Goal: Check status: Check status

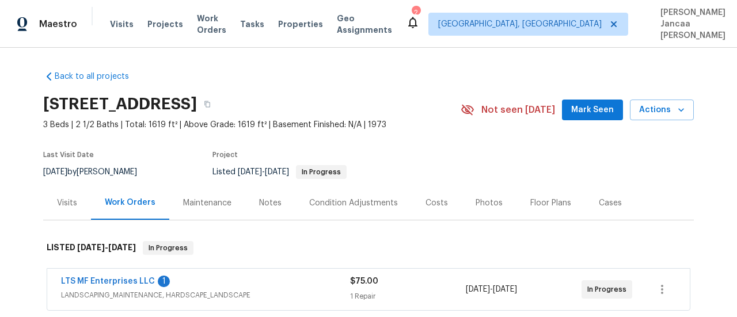
click at [60, 198] on div "Visits" at bounding box center [67, 204] width 20 height 12
click at [60, 199] on div "Visits" at bounding box center [67, 203] width 48 height 34
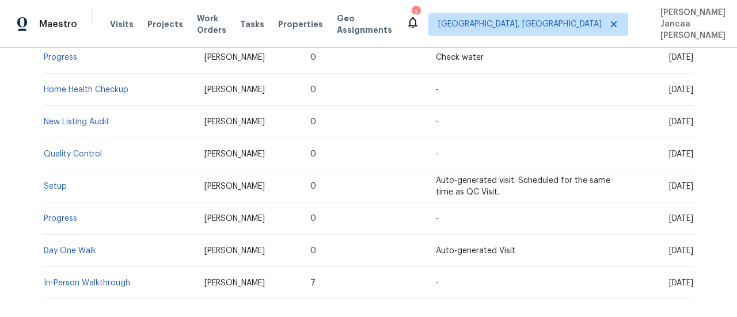
scroll to position [336, 0]
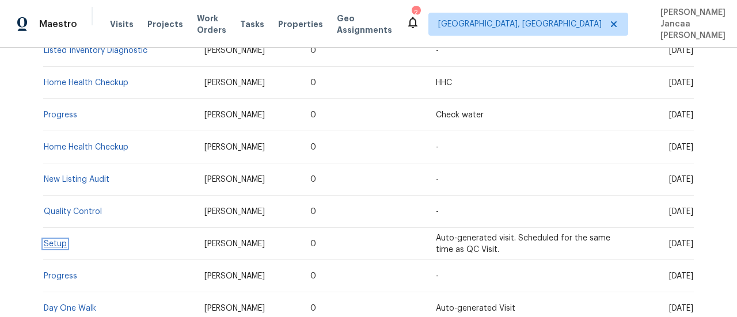
click at [54, 240] on link "Setup" at bounding box center [55, 244] width 23 height 8
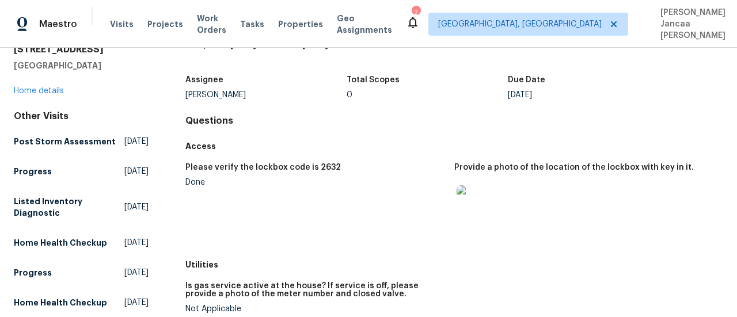
scroll to position [58, 0]
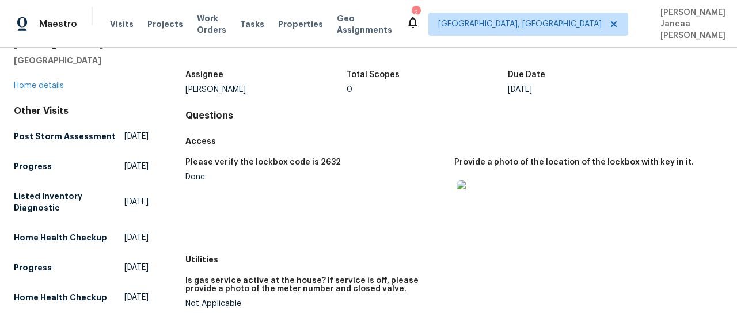
click at [467, 180] on img at bounding box center [475, 198] width 37 height 37
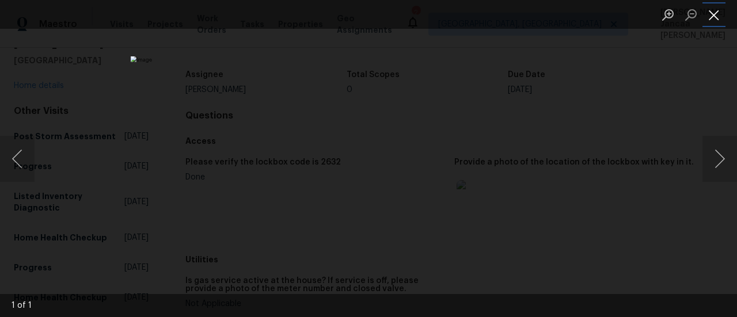
click at [718, 11] on button "Close lightbox" at bounding box center [714, 15] width 23 height 20
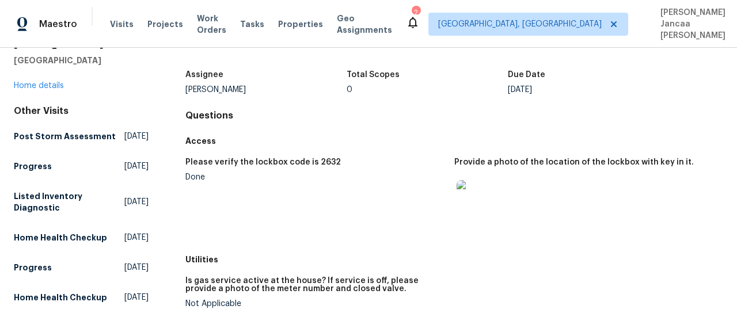
click at [482, 187] on img at bounding box center [475, 198] width 37 height 37
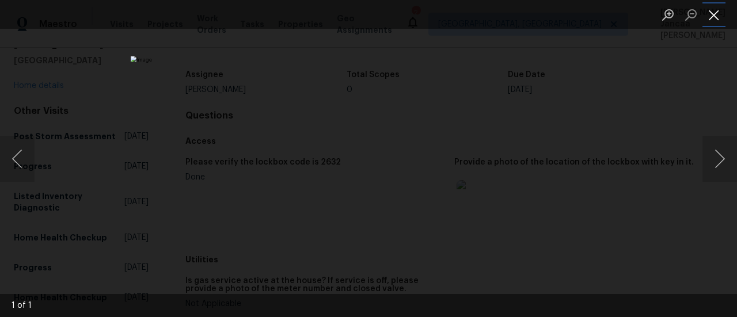
click at [710, 13] on button "Close lightbox" at bounding box center [714, 15] width 23 height 20
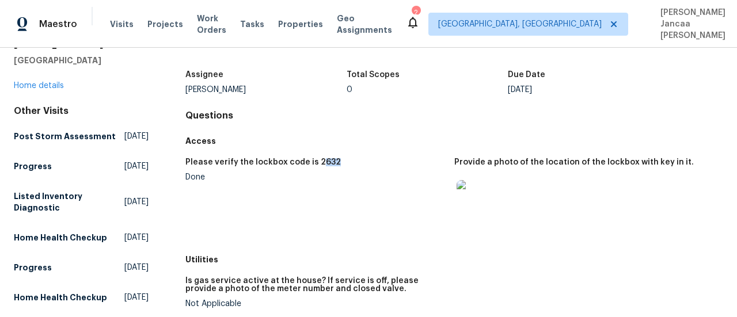
drag, startPoint x: 313, startPoint y: 152, endPoint x: 331, endPoint y: 147, distance: 18.9
click at [331, 158] on div "Please verify the lockbox code is 2632" at bounding box center [315, 165] width 260 height 15
drag, startPoint x: 311, startPoint y: 150, endPoint x: 330, endPoint y: 150, distance: 19.0
click at [330, 158] on div "Please verify the lockbox code is 2632" at bounding box center [315, 165] width 260 height 15
click at [340, 158] on div "Please verify the lockbox code is 2632" at bounding box center [315, 165] width 260 height 15
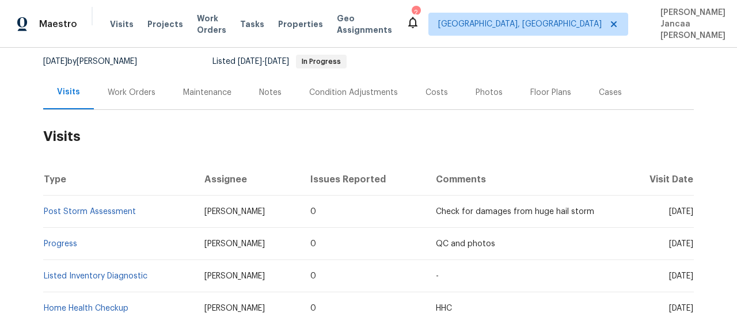
scroll to position [115, 0]
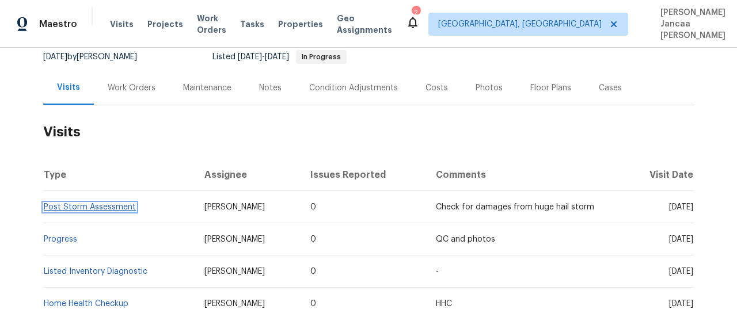
click at [83, 203] on link "Post Storm Assessment" at bounding box center [90, 207] width 92 height 8
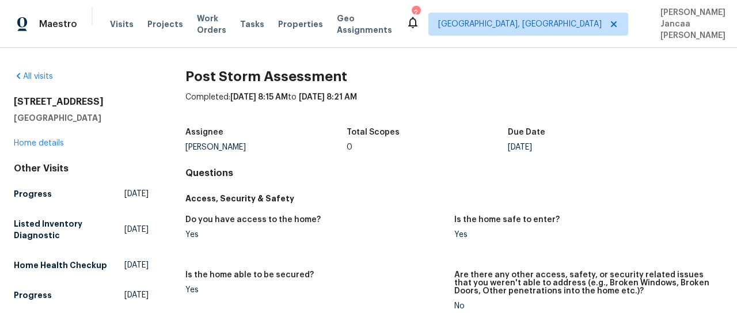
scroll to position [58, 0]
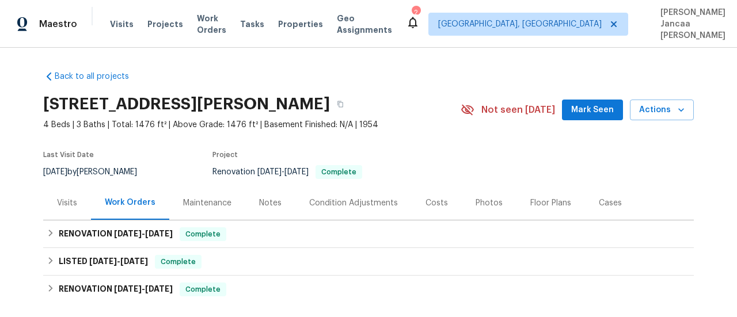
click at [61, 199] on div "Visits" at bounding box center [67, 203] width 48 height 34
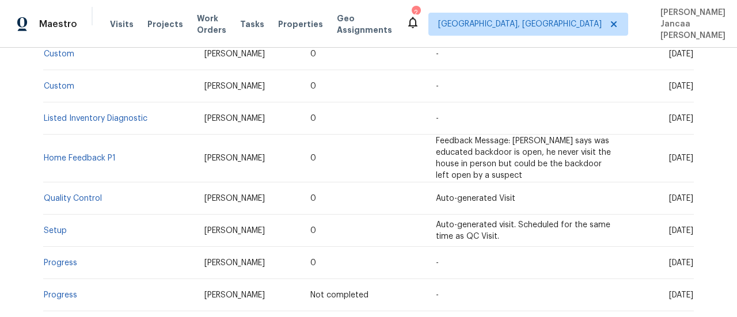
scroll to position [346, 0]
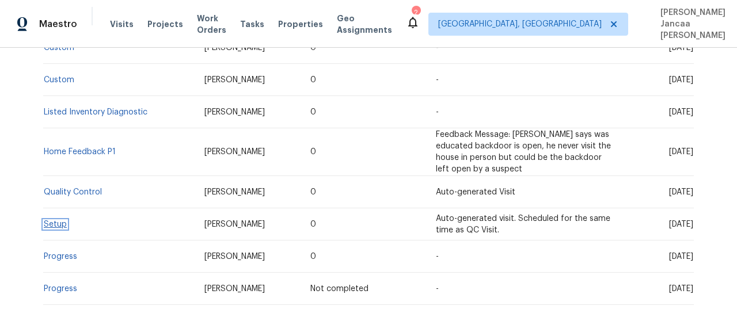
click at [50, 221] on link "Setup" at bounding box center [55, 225] width 23 height 8
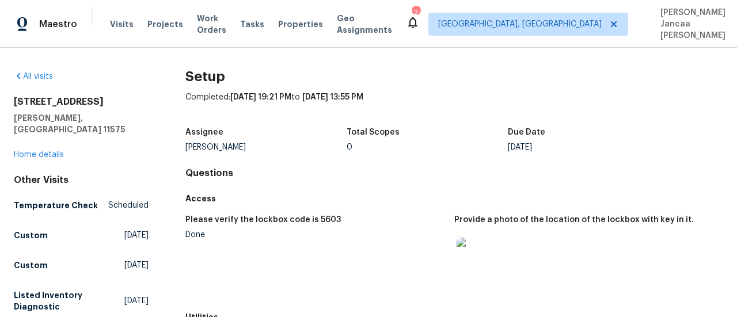
click at [465, 241] on img at bounding box center [475, 256] width 37 height 37
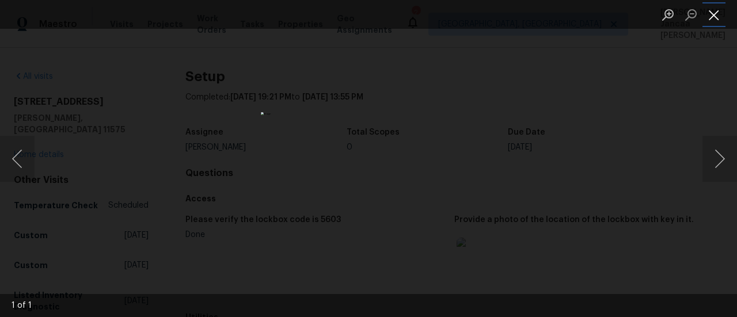
click at [713, 13] on button "Close lightbox" at bounding box center [714, 15] width 23 height 20
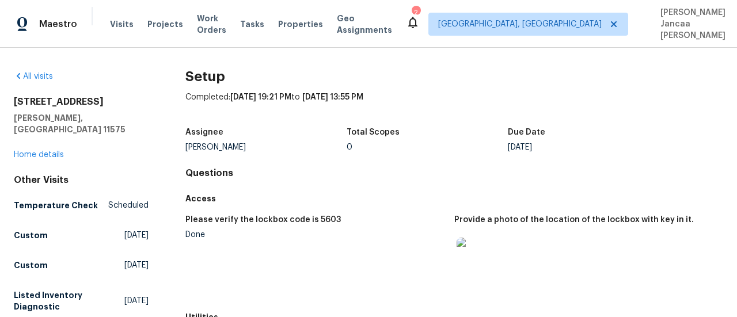
scroll to position [58, 0]
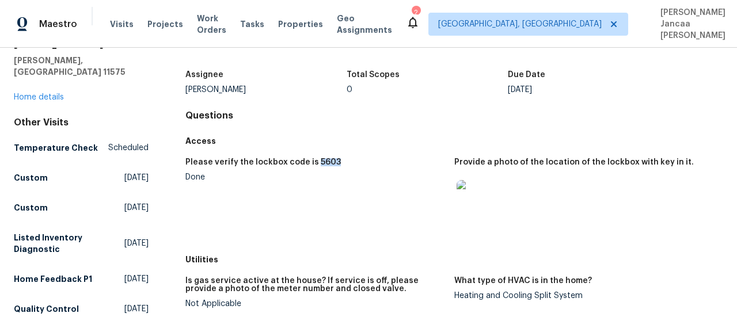
drag, startPoint x: 309, startPoint y: 152, endPoint x: 332, endPoint y: 151, distance: 23.0
click at [332, 158] on div "Please verify the lockbox code is 5603" at bounding box center [315, 165] width 260 height 15
click at [323, 158] on h5 "Please verify the lockbox code is 5603" at bounding box center [263, 162] width 156 height 8
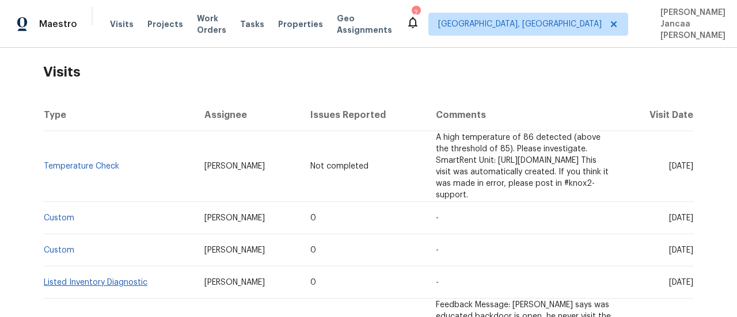
scroll to position [173, 0]
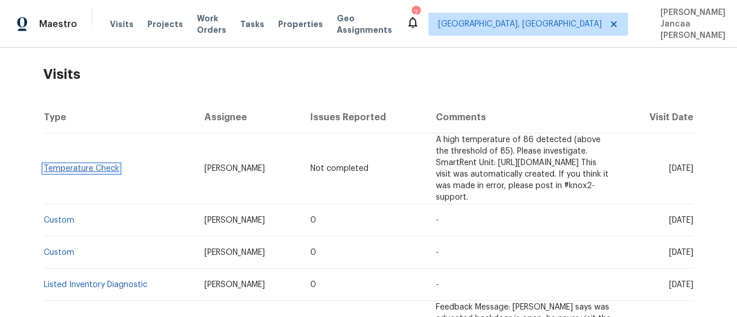
click at [88, 165] on link "Temperature Check" at bounding box center [81, 169] width 75 height 8
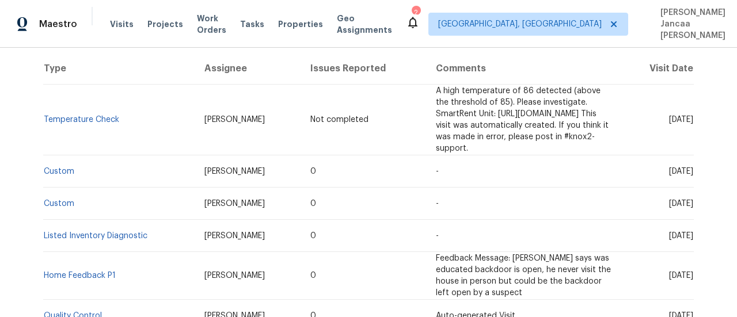
scroll to position [230, 0]
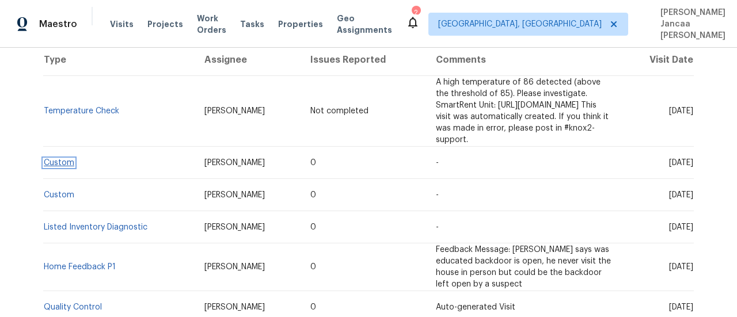
click at [54, 159] on link "Custom" at bounding box center [59, 163] width 31 height 8
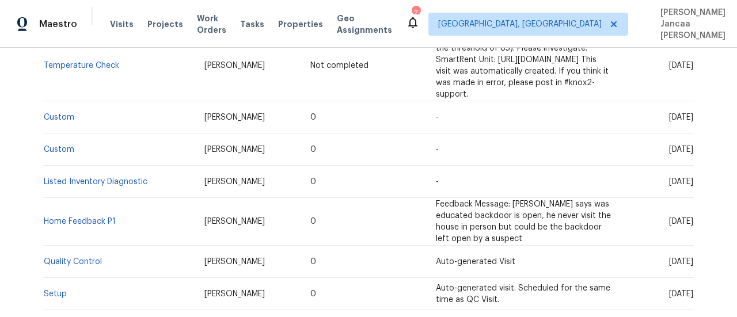
scroll to position [288, 0]
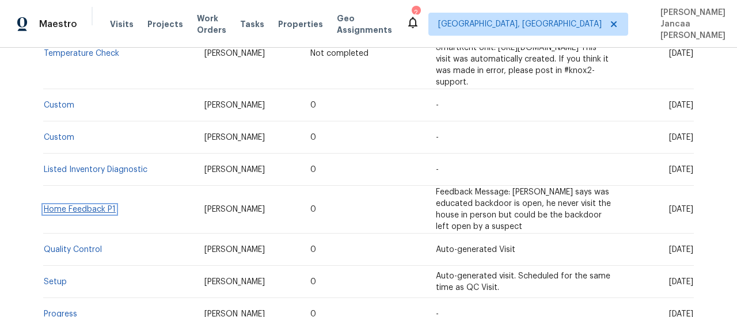
click at [84, 206] on link "Home Feedback P1" at bounding box center [80, 210] width 72 height 8
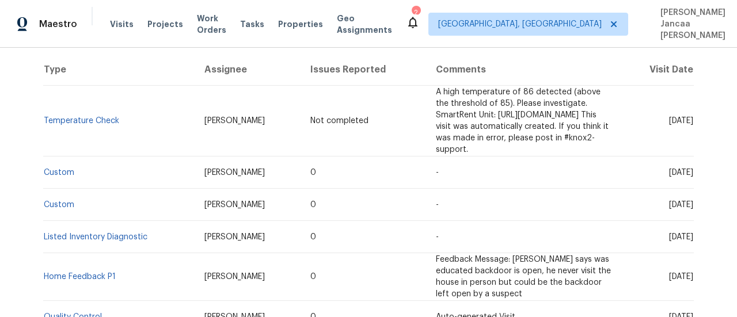
scroll to position [230, 0]
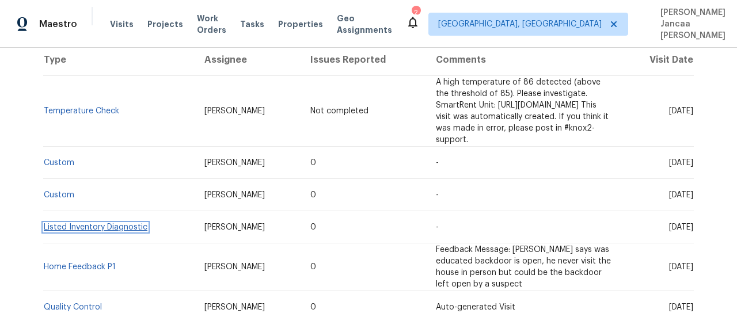
click at [98, 224] on link "Listed Inventory Diagnostic" at bounding box center [96, 228] width 104 height 8
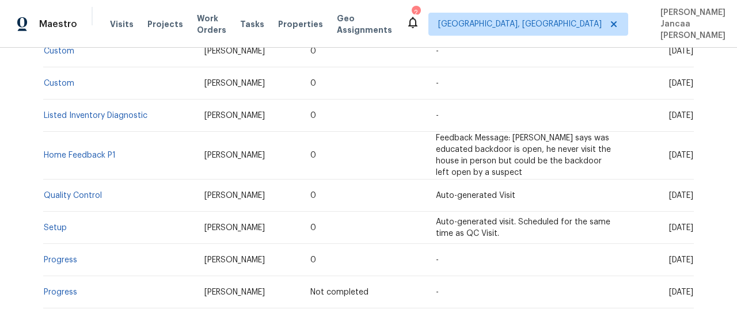
scroll to position [346, 0]
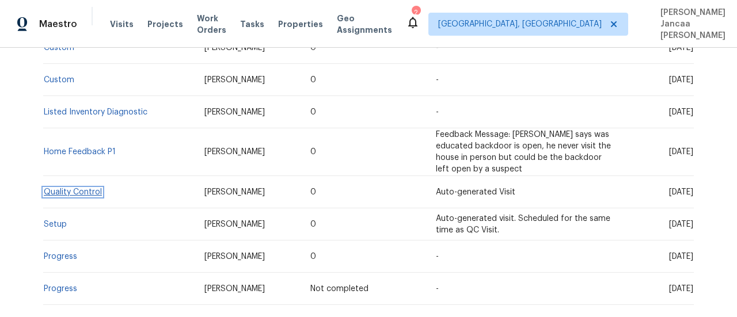
click at [78, 188] on link "Quality Control" at bounding box center [73, 192] width 58 height 8
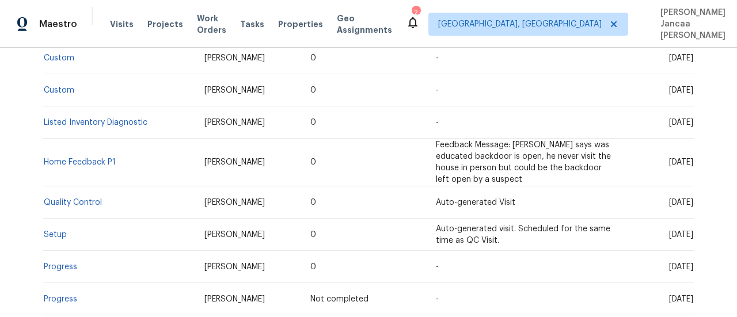
scroll to position [346, 0]
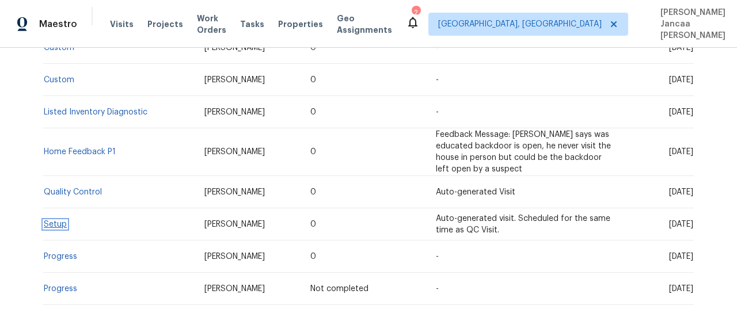
click at [48, 221] on link "Setup" at bounding box center [55, 225] width 23 height 8
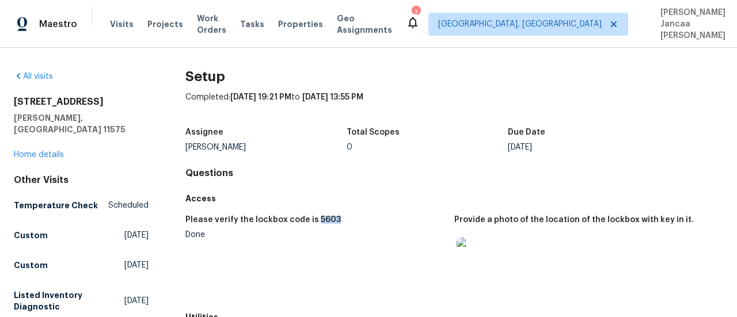
drag, startPoint x: 331, startPoint y: 207, endPoint x: 309, endPoint y: 204, distance: 22.2
click at [309, 209] on div "Please verify the lockbox code is 5603 Done Provide a photo of the location of …" at bounding box center [454, 258] width 538 height 98
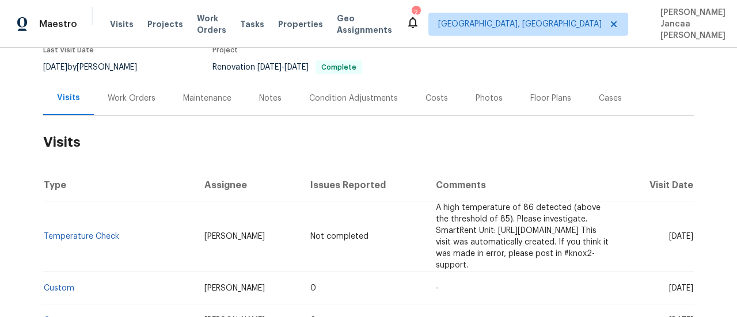
scroll to position [115, 0]
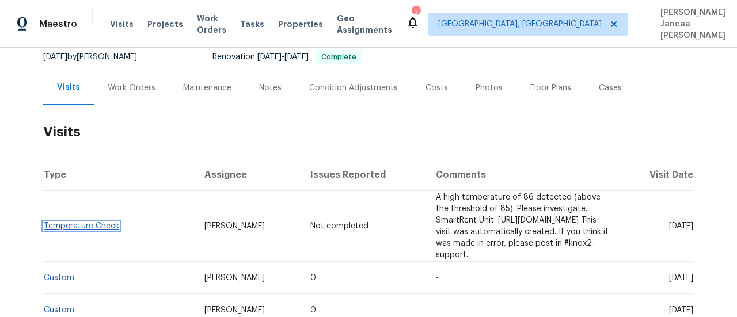
click at [79, 222] on link "Temperature Check" at bounding box center [81, 226] width 75 height 8
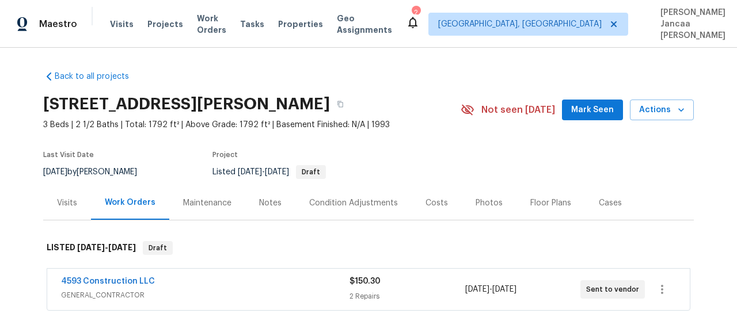
click at [57, 198] on div "Visits" at bounding box center [67, 204] width 20 height 12
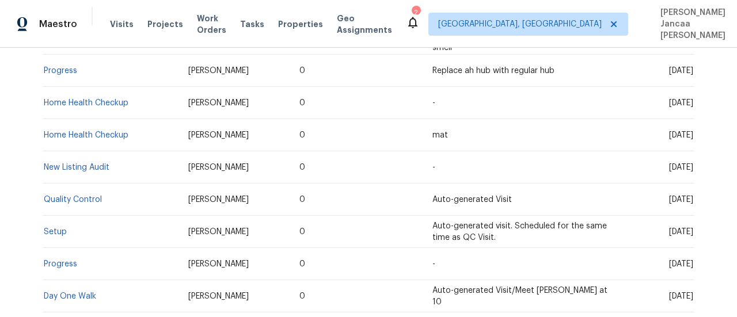
scroll to position [346, 0]
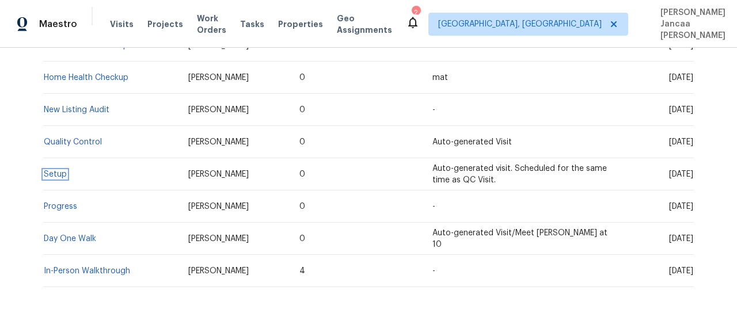
click at [44, 171] on link "Setup" at bounding box center [55, 175] width 23 height 8
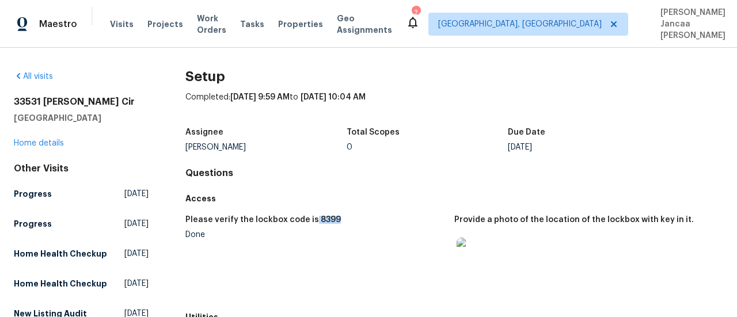
drag, startPoint x: 308, startPoint y: 205, endPoint x: 341, endPoint y: 212, distance: 33.6
click at [332, 216] on div "Please verify the lockbox code is 8399" at bounding box center [315, 223] width 260 height 15
click at [481, 252] on img at bounding box center [475, 256] width 37 height 37
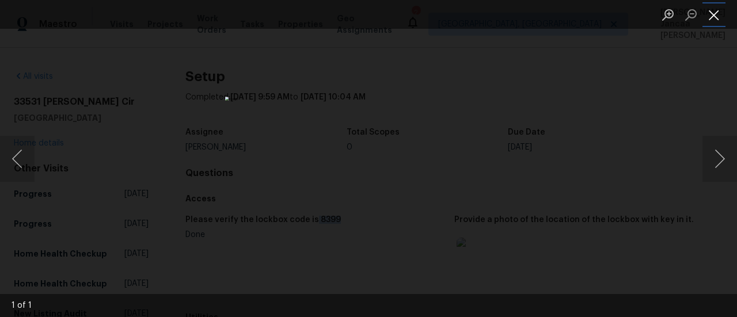
click at [710, 15] on button "Close lightbox" at bounding box center [714, 15] width 23 height 20
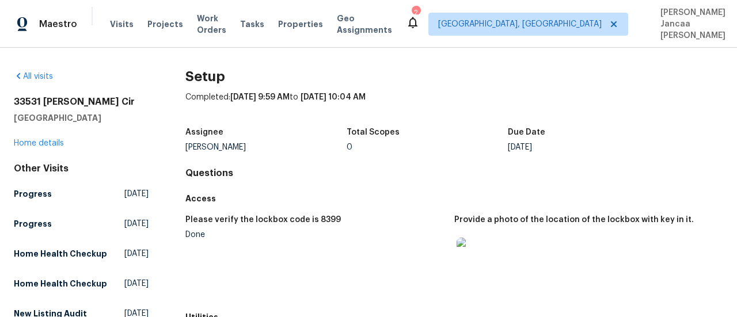
click at [470, 92] on div "Completed: [DATE] 9:59 AM to [DATE] 10:04 AM" at bounding box center [454, 107] width 538 height 30
drag, startPoint x: 333, startPoint y: 209, endPoint x: 320, endPoint y: 192, distance: 21.3
click at [310, 216] on div "Please verify the lockbox code is 8399" at bounding box center [315, 223] width 260 height 15
